Goal: Task Accomplishment & Management: Manage account settings

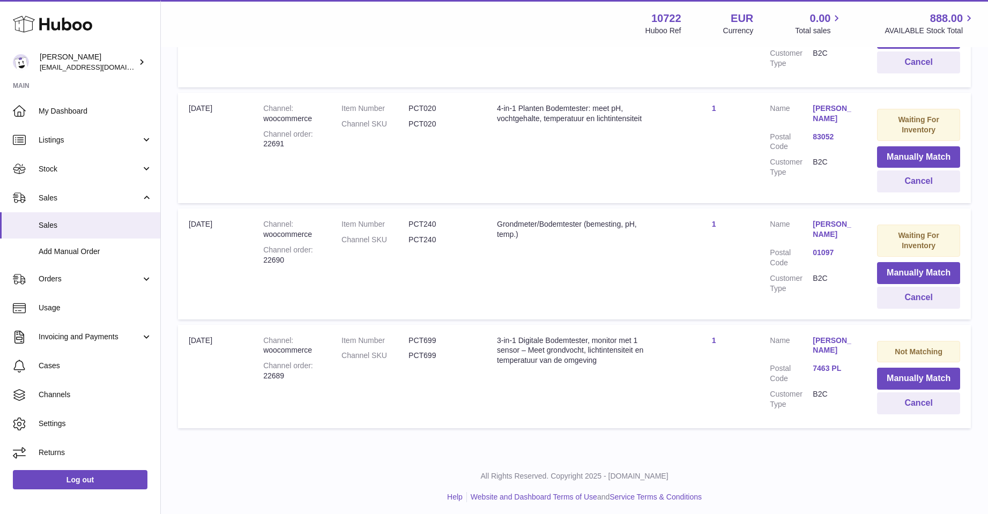
scroll to position [546, 0]
click at [908, 393] on button "Cancel" at bounding box center [918, 402] width 83 height 22
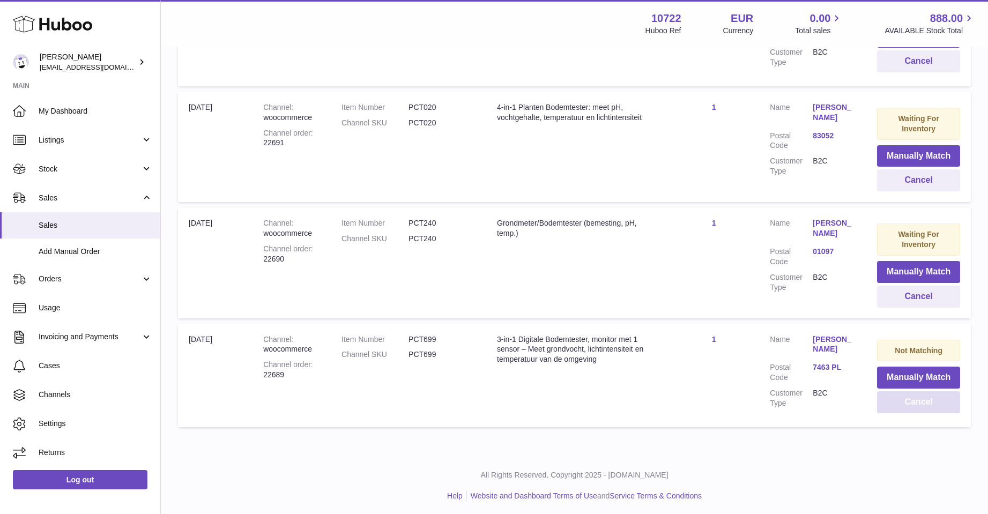
click at [908, 393] on button "Cancel" at bounding box center [918, 402] width 83 height 22
click at [909, 402] on button "Cancel" at bounding box center [918, 402] width 83 height 22
click at [899, 402] on button "Cancel" at bounding box center [918, 402] width 83 height 22
click at [899, 401] on button "Cancel" at bounding box center [918, 402] width 83 height 22
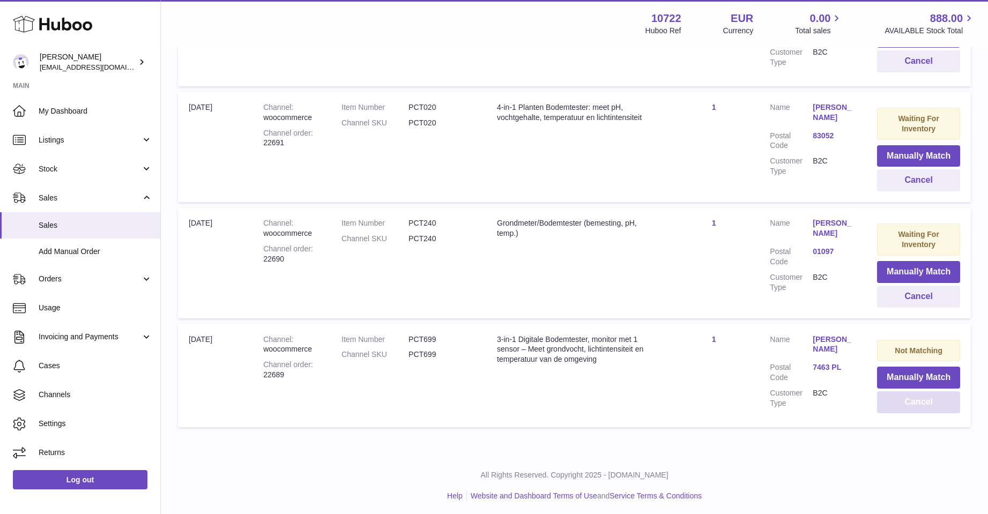
click at [899, 401] on button "Cancel" at bounding box center [918, 402] width 83 height 22
click at [909, 183] on button "Cancel" at bounding box center [918, 180] width 83 height 22
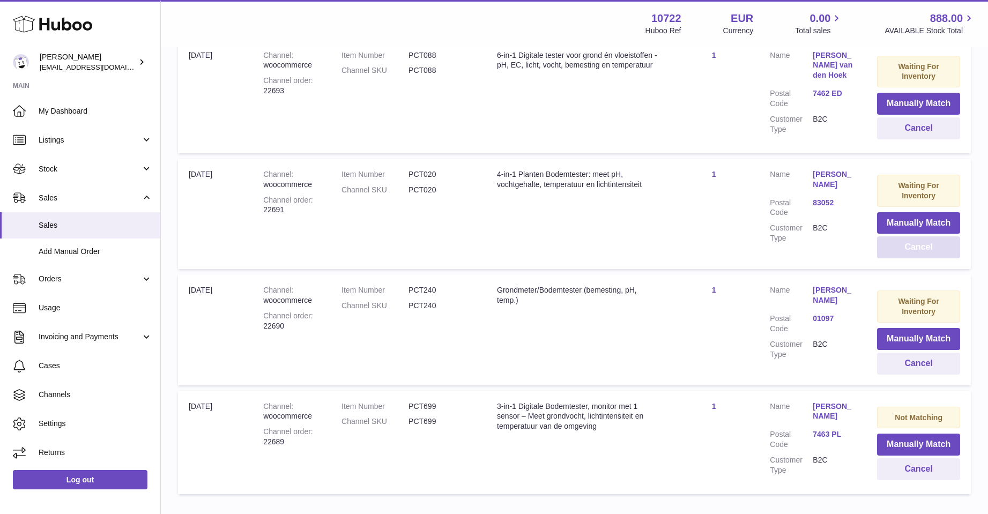
scroll to position [492, 0]
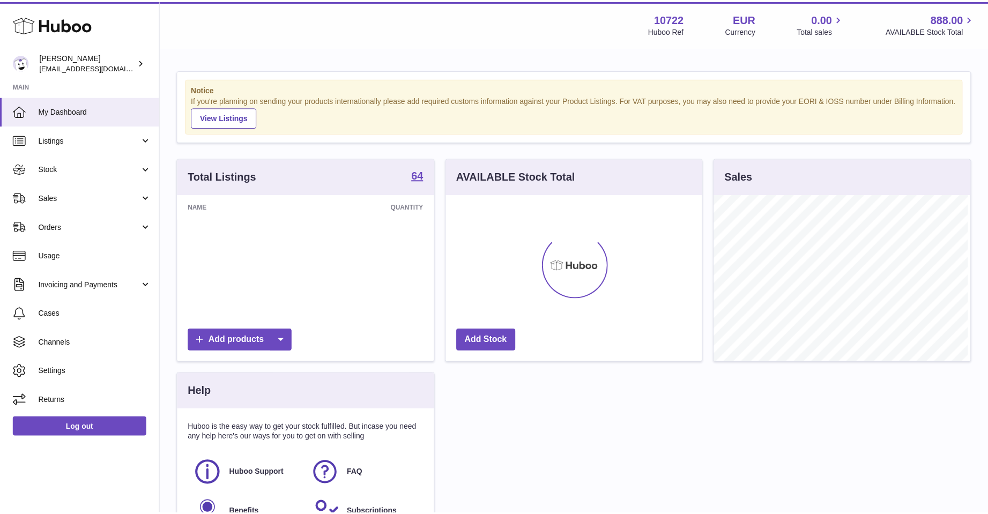
scroll to position [167, 256]
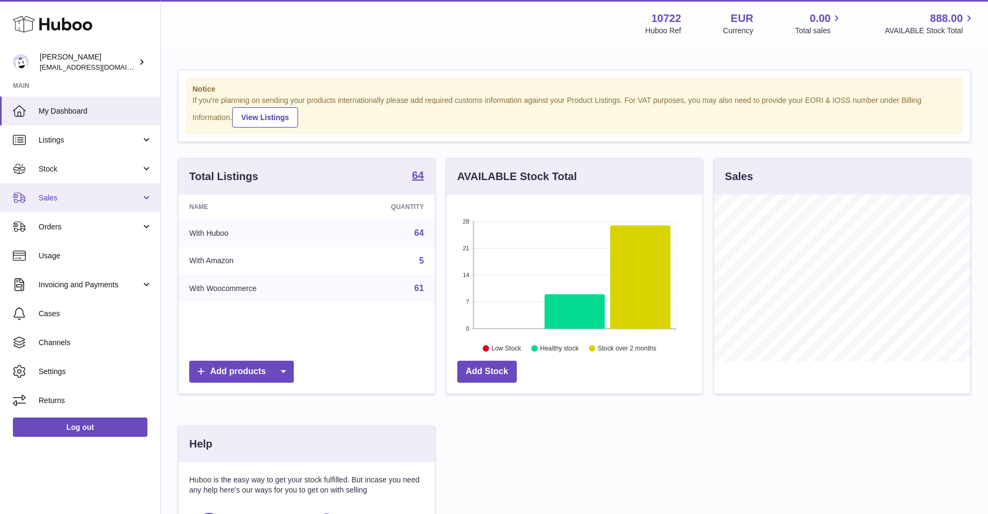
click at [56, 193] on span "Sales" at bounding box center [90, 198] width 102 height 10
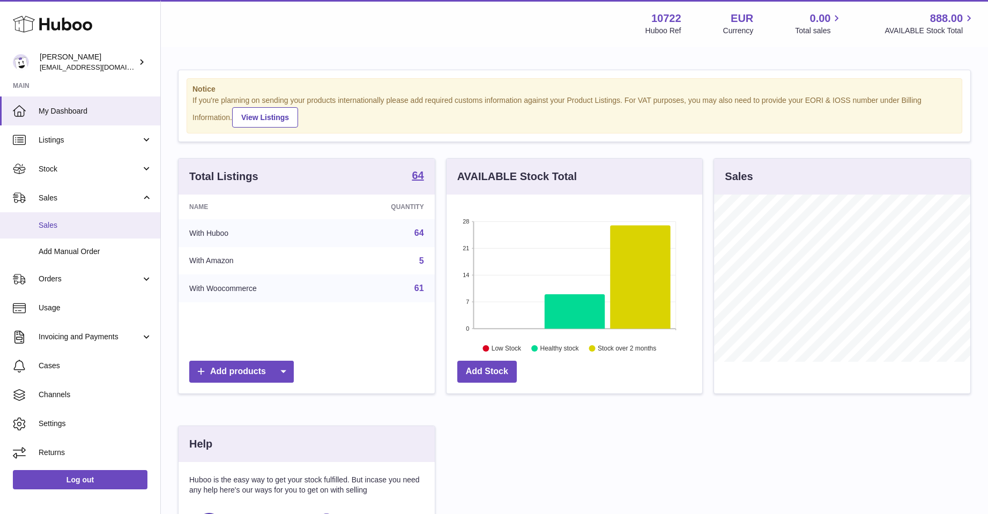
click at [61, 220] on span "Sales" at bounding box center [96, 225] width 114 height 10
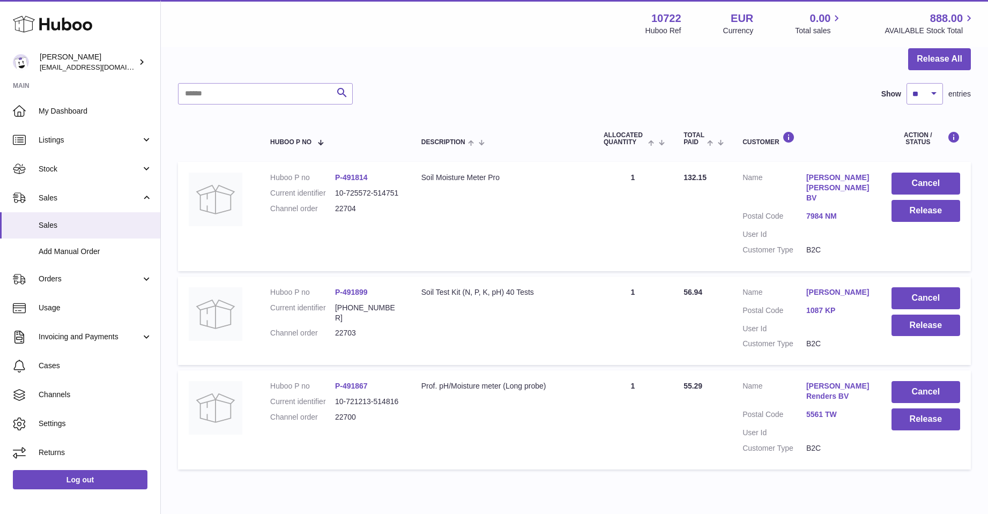
scroll to position [153, 0]
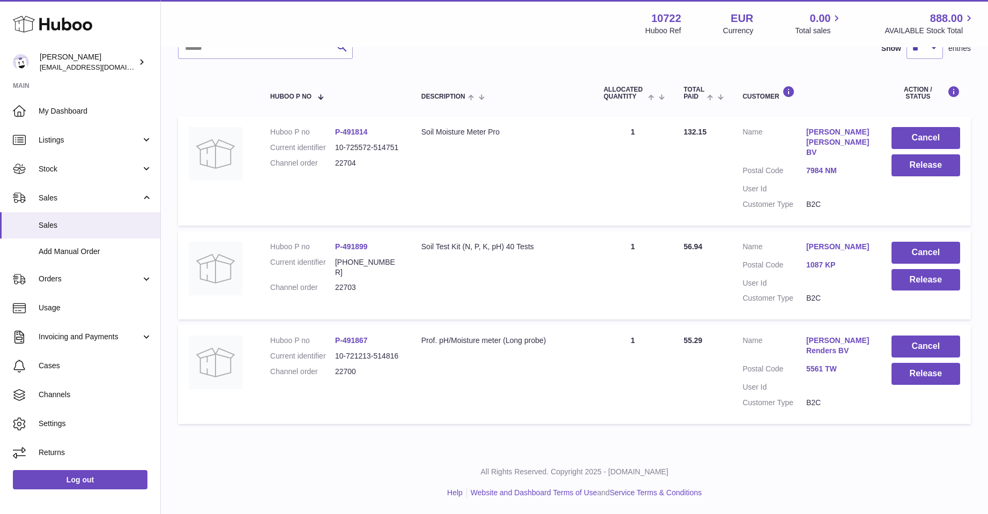
drag, startPoint x: 616, startPoint y: 171, endPoint x: 524, endPoint y: 341, distance: 194.0
click at [524, 341] on div "Prof. pH/Moisture meter (Long probe)" at bounding box center [501, 341] width 161 height 10
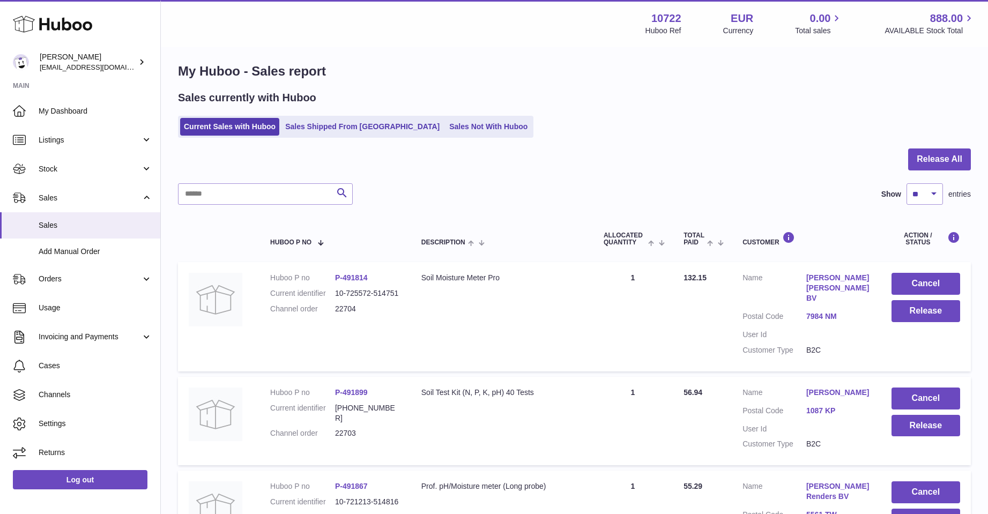
scroll to position [0, 0]
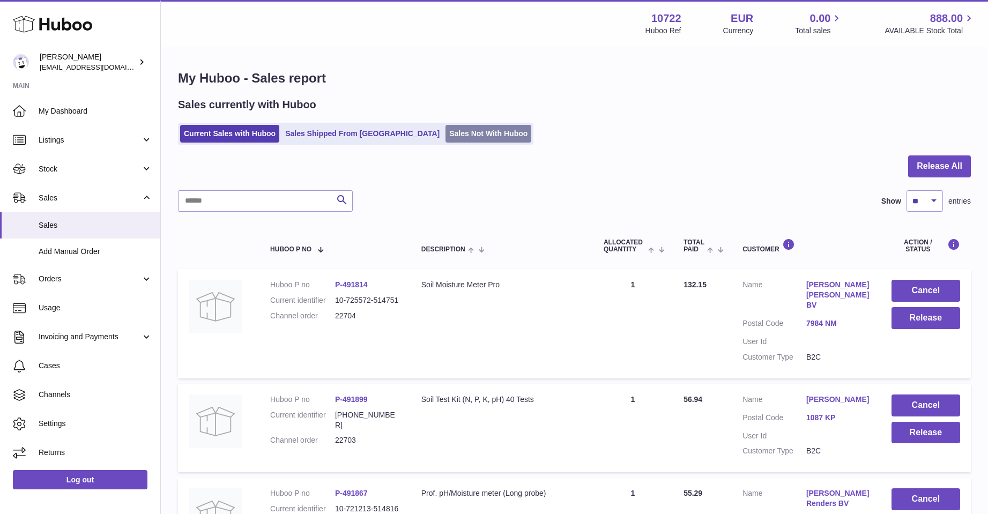
click at [445, 133] on link "Sales Not With Huboo" at bounding box center [488, 134] width 86 height 18
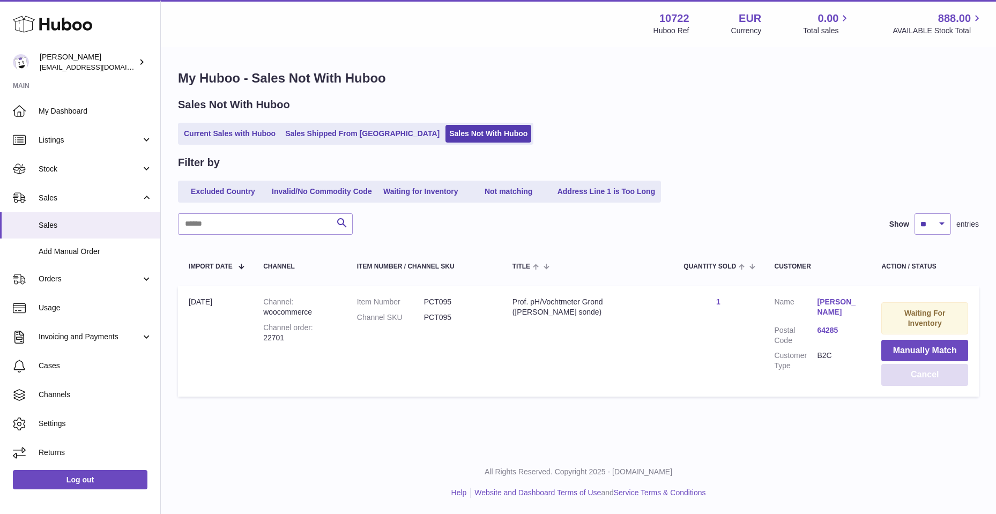
click at [933, 364] on button "Cancel" at bounding box center [924, 375] width 87 height 22
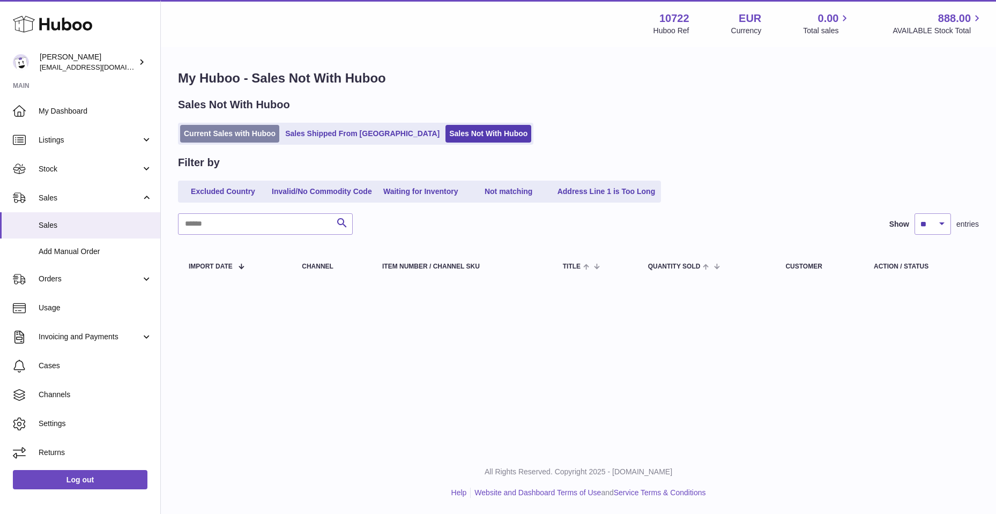
click at [230, 130] on link "Current Sales with Huboo" at bounding box center [229, 134] width 99 height 18
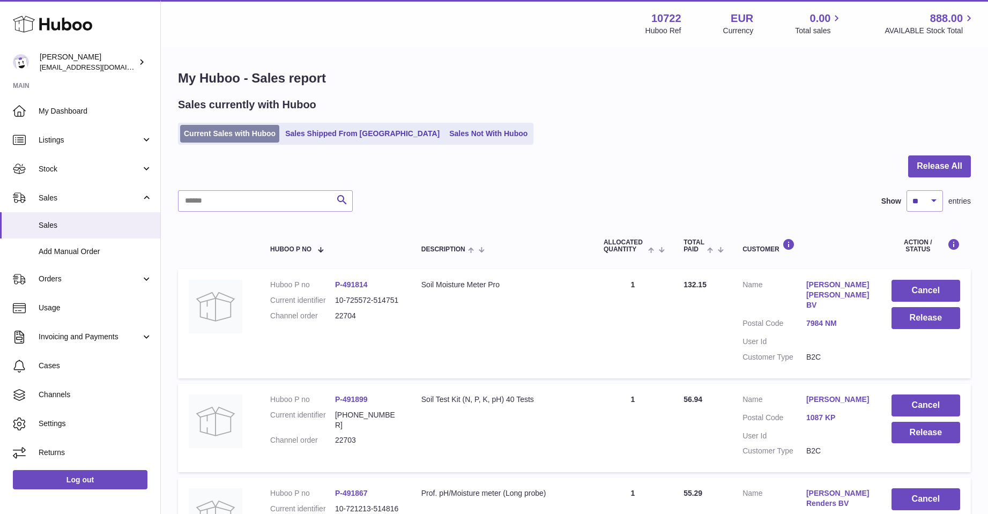
click at [259, 142] on link "Current Sales with Huboo" at bounding box center [229, 134] width 99 height 18
click at [916, 290] on button "Cancel" at bounding box center [925, 291] width 69 height 22
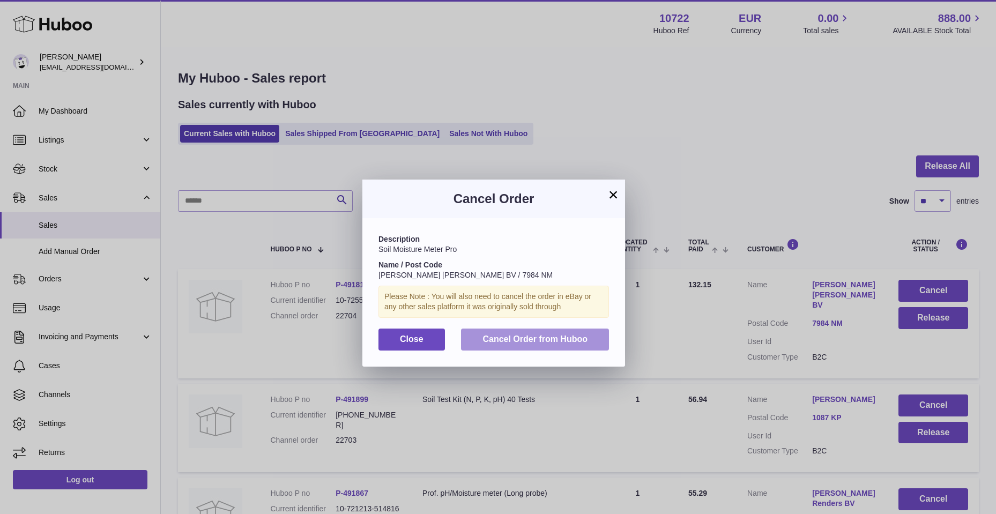
click at [550, 334] on span "Cancel Order from Huboo" at bounding box center [534, 338] width 105 height 9
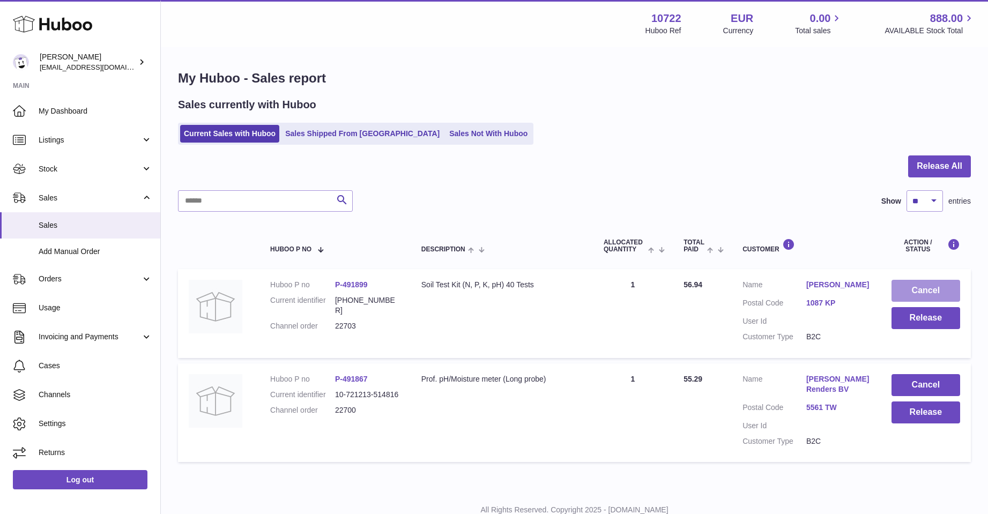
click at [904, 289] on button "Cancel" at bounding box center [925, 291] width 69 height 22
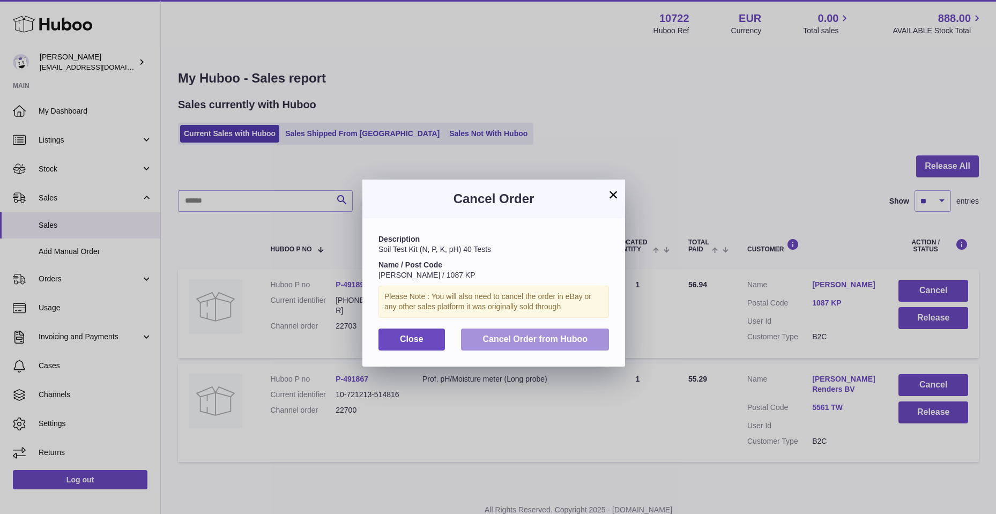
click at [541, 343] on button "Cancel Order from Huboo" at bounding box center [535, 340] width 148 height 22
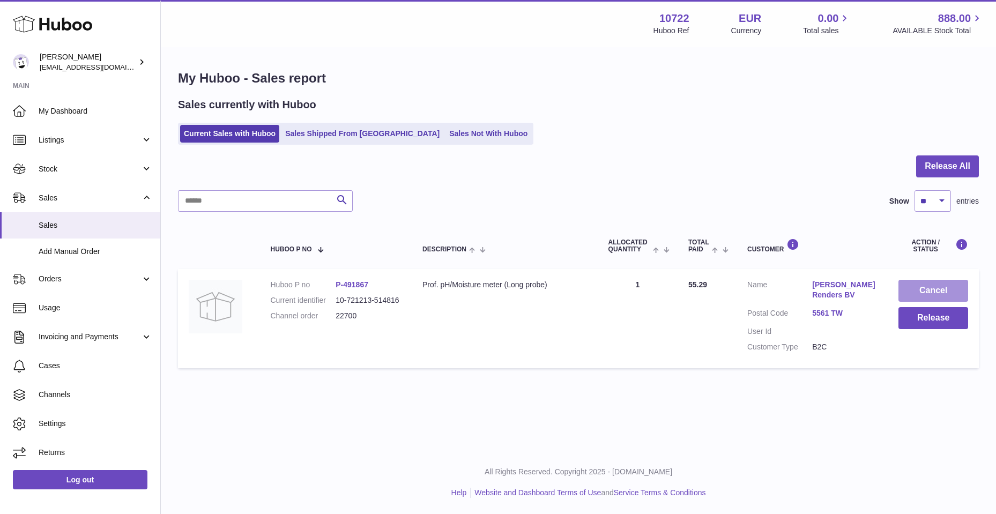
click at [903, 292] on button "Cancel" at bounding box center [933, 291] width 70 height 22
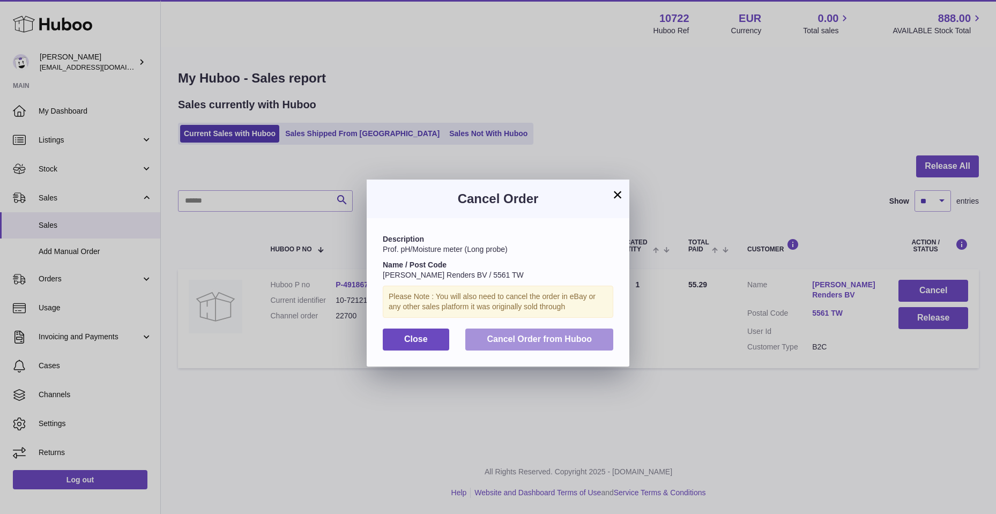
click at [585, 338] on span "Cancel Order from Huboo" at bounding box center [539, 338] width 105 height 9
